Goal: Task Accomplishment & Management: Complete application form

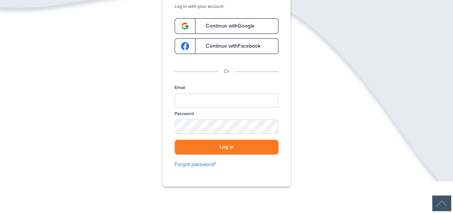
scroll to position [68, 0]
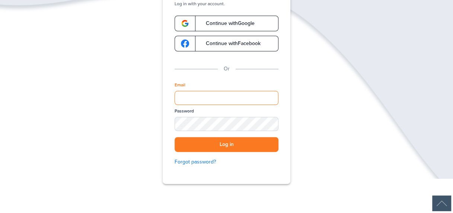
click at [205, 98] on input "Email" at bounding box center [226, 98] width 104 height 14
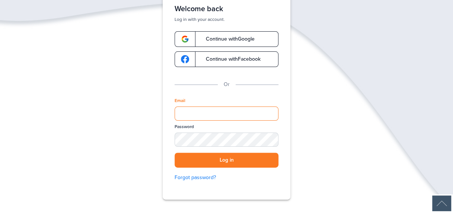
scroll to position [52, 0]
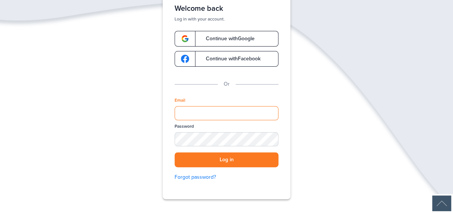
click at [188, 109] on input "Email" at bounding box center [226, 113] width 104 height 14
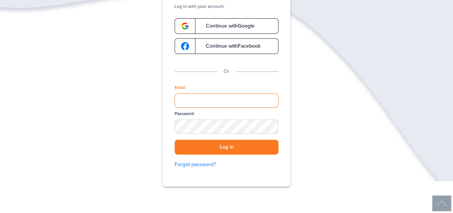
scroll to position [69, 0]
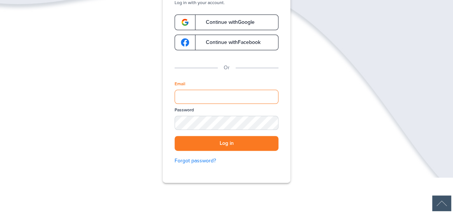
click at [213, 97] on input "Email" at bounding box center [226, 97] width 104 height 14
type input "**********"
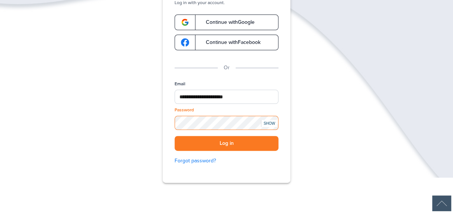
click at [174, 136] on button "Log in" at bounding box center [226, 143] width 104 height 15
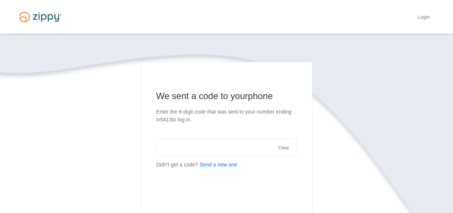
click at [202, 151] on input "text" at bounding box center [226, 147] width 141 height 18
click at [255, 144] on input "text" at bounding box center [226, 147] width 141 height 18
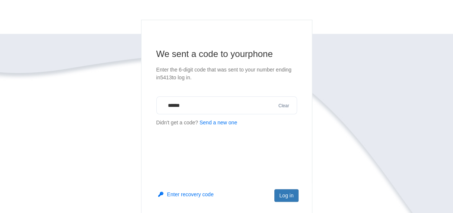
scroll to position [49, 0]
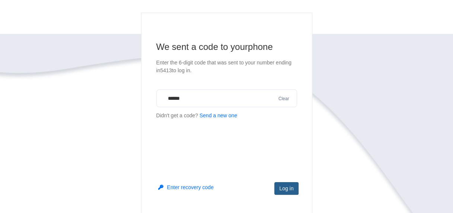
type input "******"
click at [280, 187] on button "Log in" at bounding box center [286, 188] width 24 height 13
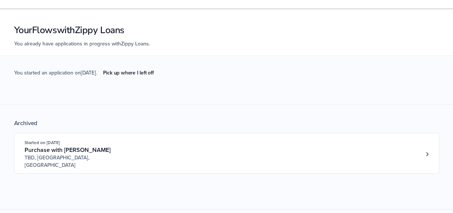
scroll to position [28, 0]
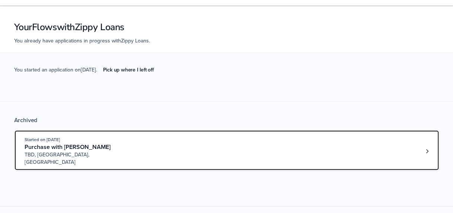
click at [261, 150] on div "Started on Sep. 15th, 2025 Purchase with Imelda Terrazas TBD, Diboll, TX" at bounding box center [223, 151] width 397 height 30
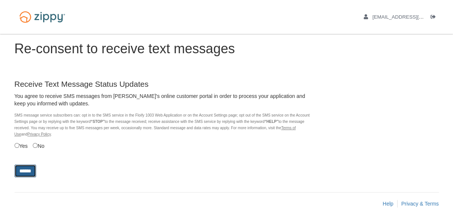
click at [23, 168] on input "******" at bounding box center [26, 170] width 22 height 13
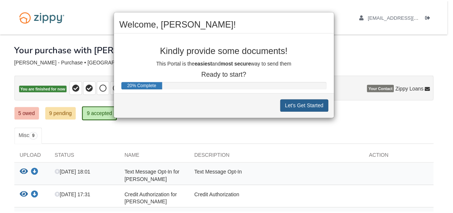
scroll to position [1, 0]
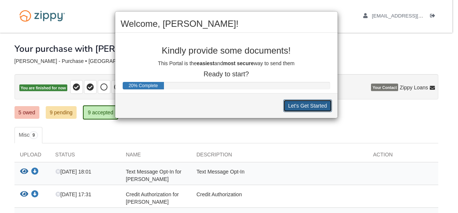
click at [309, 100] on button "Let's Get Started" at bounding box center [307, 105] width 49 height 13
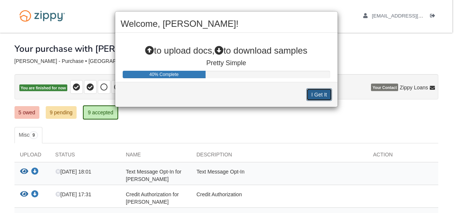
click at [309, 100] on button "I Get It" at bounding box center [318, 94] width 25 height 13
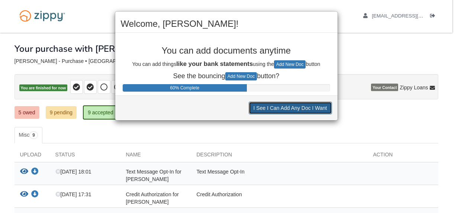
click at [314, 104] on button "I See I Can Add Any Doc I Want" at bounding box center [290, 108] width 83 height 13
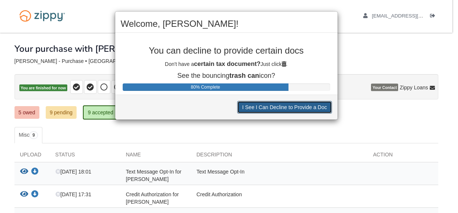
click at [314, 104] on button "I See I Can Decline to Provide a Doc" at bounding box center [284, 107] width 94 height 13
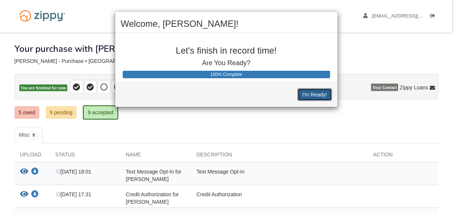
click at [323, 93] on button "I'm Ready!" at bounding box center [314, 94] width 34 height 13
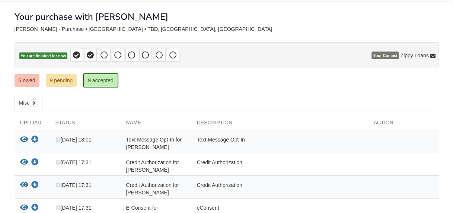
scroll to position [34, 0]
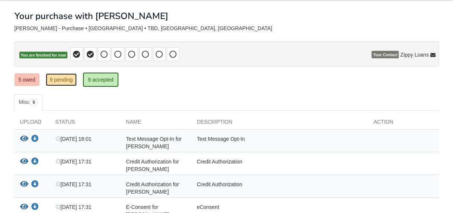
click at [63, 78] on link "9 pending" at bounding box center [61, 79] width 31 height 13
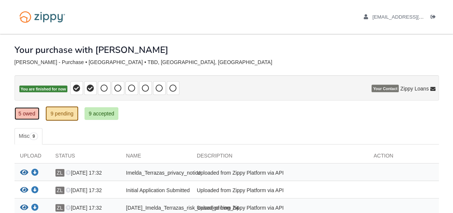
click at [30, 109] on link "5 owed" at bounding box center [27, 113] width 25 height 13
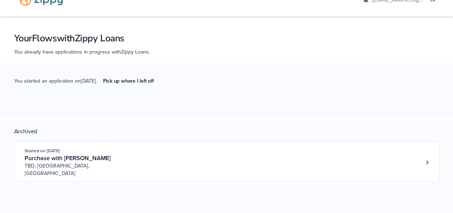
scroll to position [18, 0]
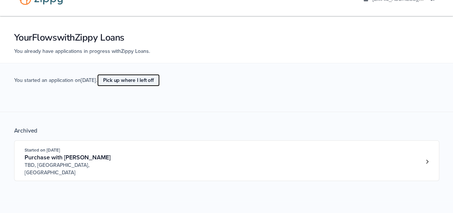
click at [142, 81] on link "Pick up where I left off" at bounding box center [128, 80] width 62 height 12
